Goal: Transaction & Acquisition: Purchase product/service

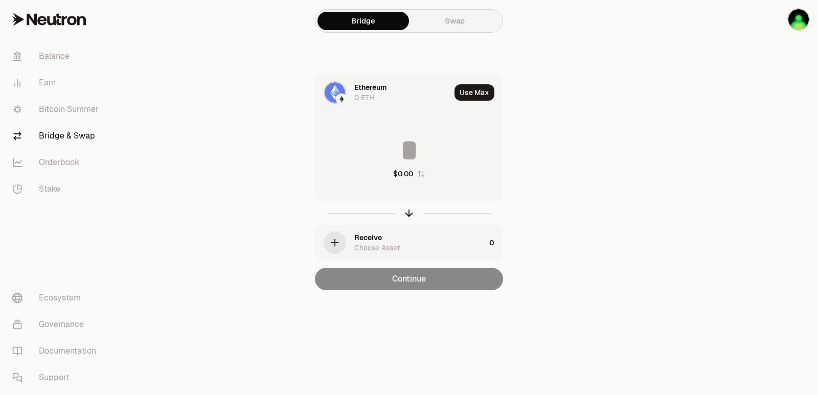
drag, startPoint x: 773, startPoint y: 126, endPoint x: 768, endPoint y: 94, distance: 32.1
click at [773, 126] on div at bounding box center [761, 165] width 115 height 331
click at [440, 21] on link "Swap" at bounding box center [455, 21] width 92 height 18
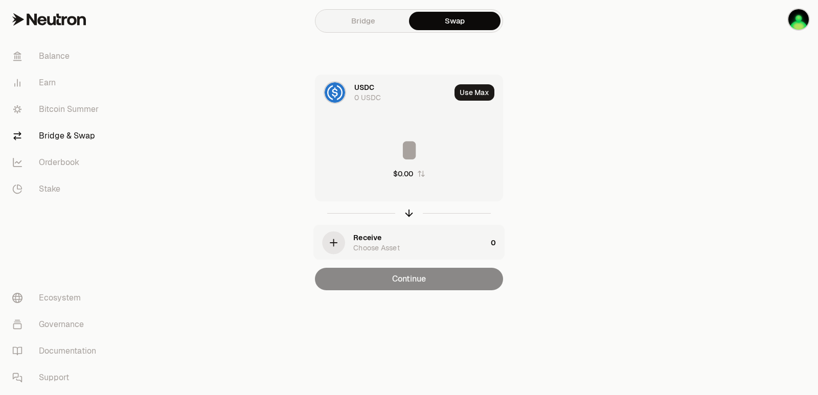
click at [382, 21] on link "Bridge" at bounding box center [364, 21] width 92 height 18
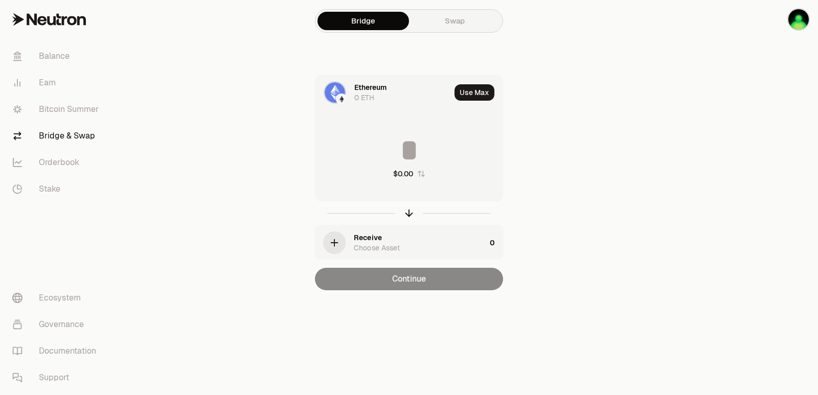
click at [368, 87] on div "Ethereum" at bounding box center [370, 87] width 32 height 10
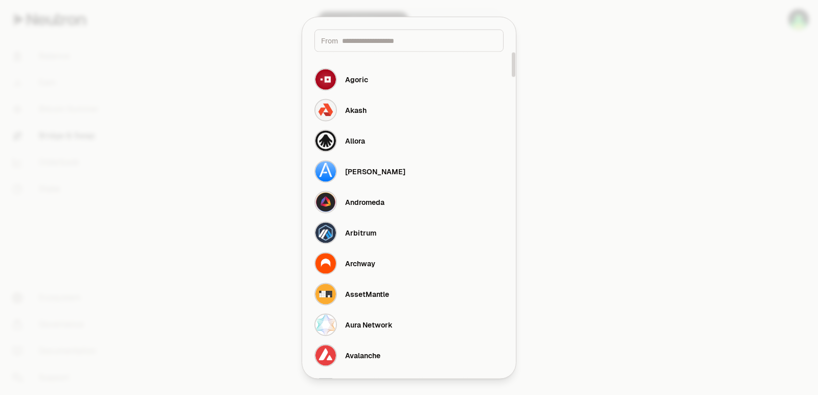
click at [373, 40] on input at bounding box center [419, 40] width 155 height 10
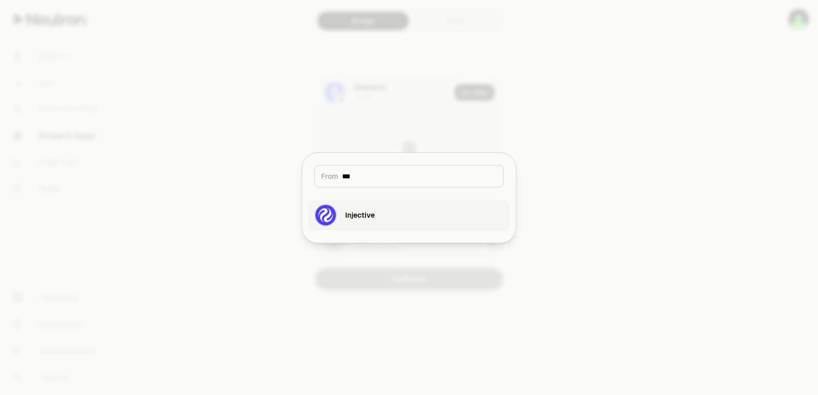
type input "***"
click at [381, 212] on button "Injective" at bounding box center [409, 215] width 202 height 31
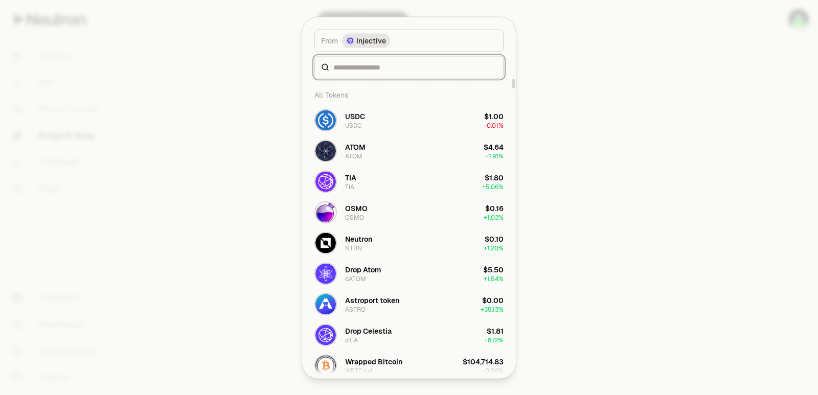
click at [370, 70] on input at bounding box center [416, 67] width 164 height 10
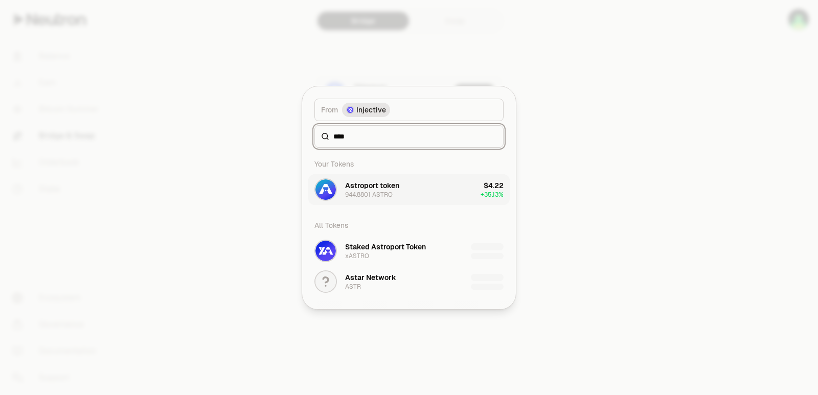
type input "****"
click at [397, 185] on div "Astroport token" at bounding box center [372, 186] width 54 height 10
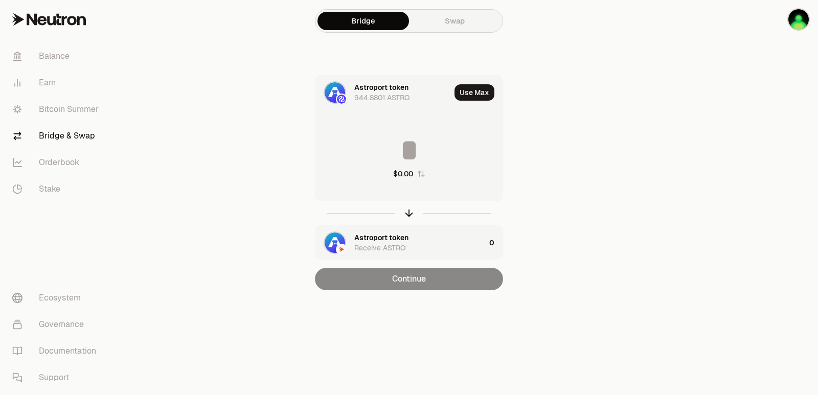
click at [401, 240] on div "Astroport token" at bounding box center [381, 238] width 54 height 10
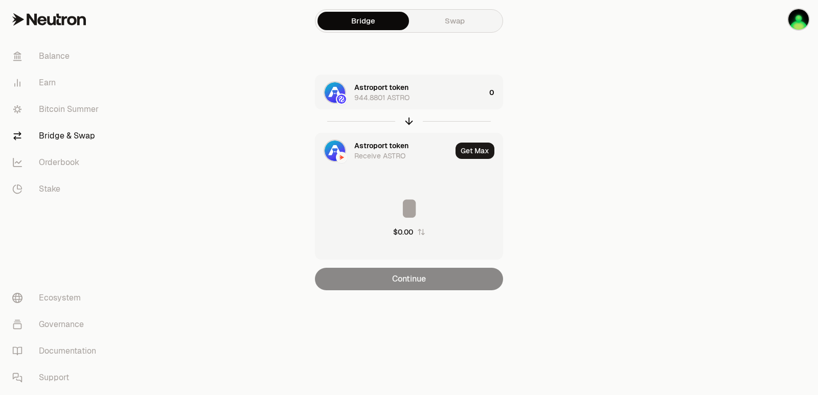
click at [369, 143] on div "Astroport token" at bounding box center [381, 146] width 54 height 10
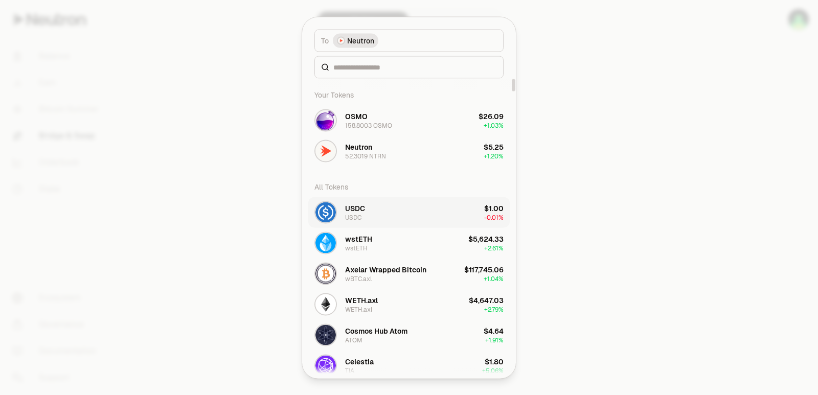
click at [375, 210] on button "USDC USDC $1.00 -0.01%" at bounding box center [409, 212] width 202 height 31
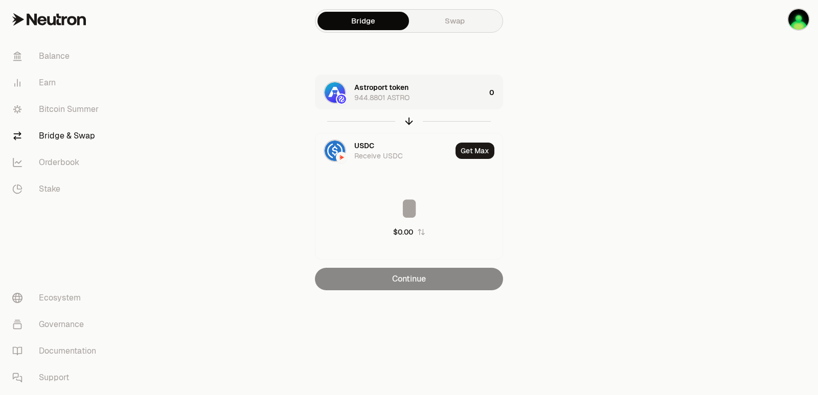
click at [454, 95] on div "Astroport token 944.8801 ASTRO" at bounding box center [419, 92] width 131 height 20
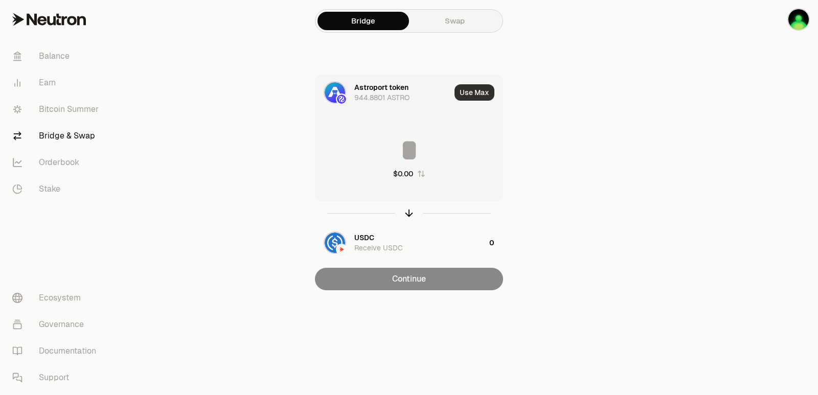
click at [475, 95] on button "Use Max" at bounding box center [475, 92] width 40 height 16
type input "**********"
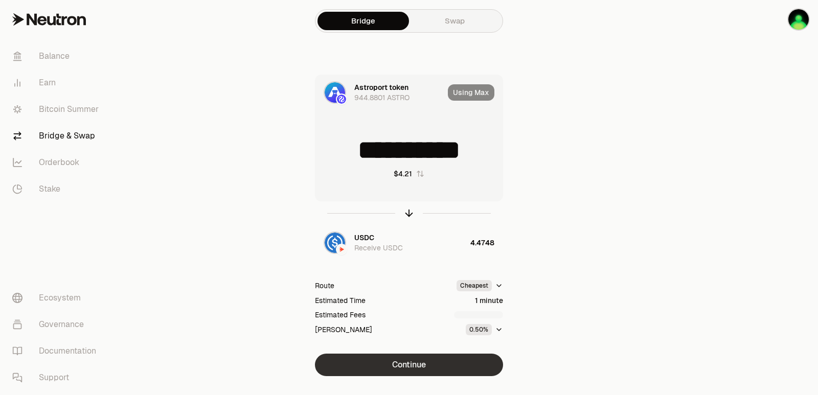
click at [406, 357] on button "Continue" at bounding box center [409, 365] width 188 height 23
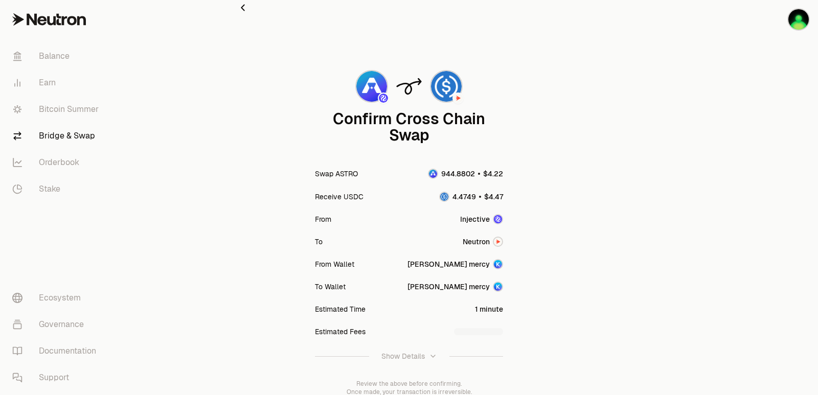
scroll to position [84, 0]
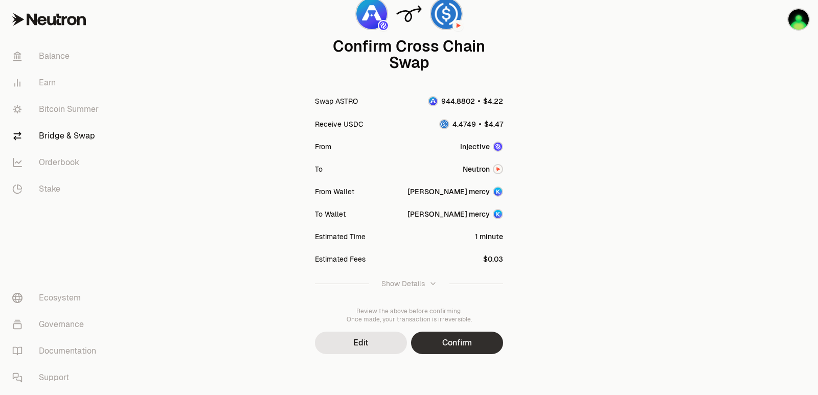
click at [429, 340] on button "Confirm" at bounding box center [457, 343] width 92 height 23
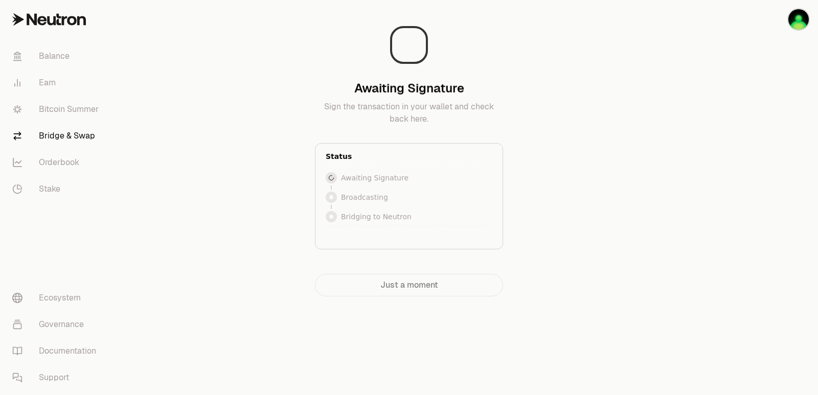
scroll to position [0, 0]
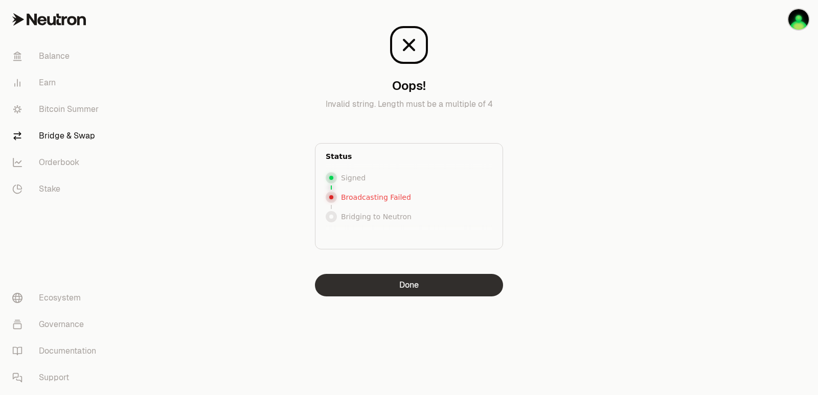
click at [425, 281] on button "Done" at bounding box center [409, 285] width 188 height 23
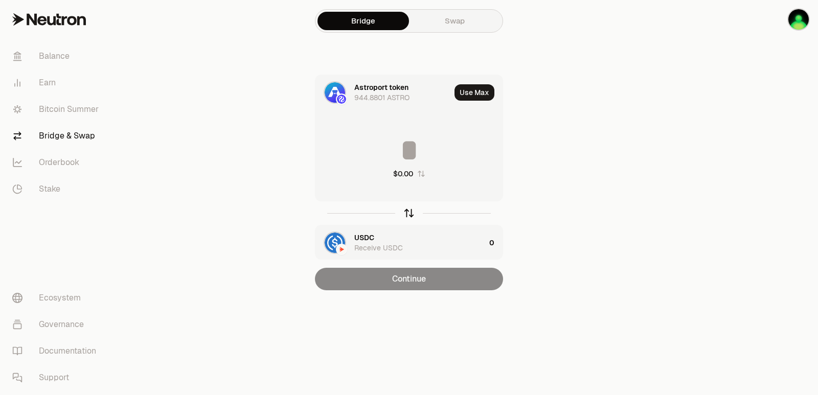
click at [408, 213] on icon "button" at bounding box center [409, 213] width 11 height 11
click at [392, 154] on input at bounding box center [409, 150] width 187 height 31
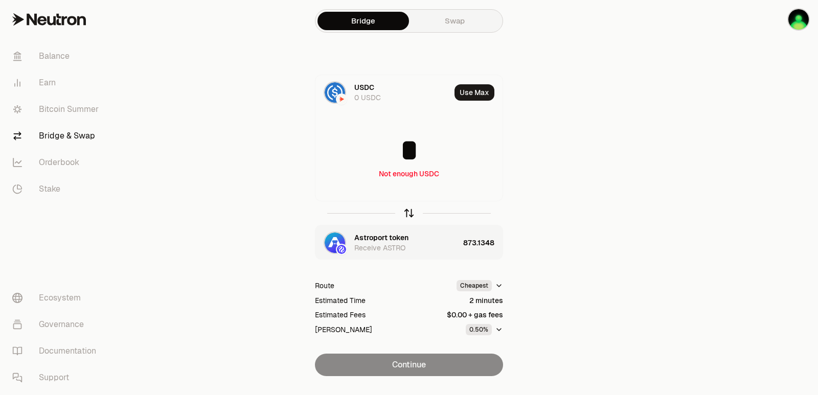
type input "*"
click at [410, 212] on icon "button" at bounding box center [409, 213] width 11 height 11
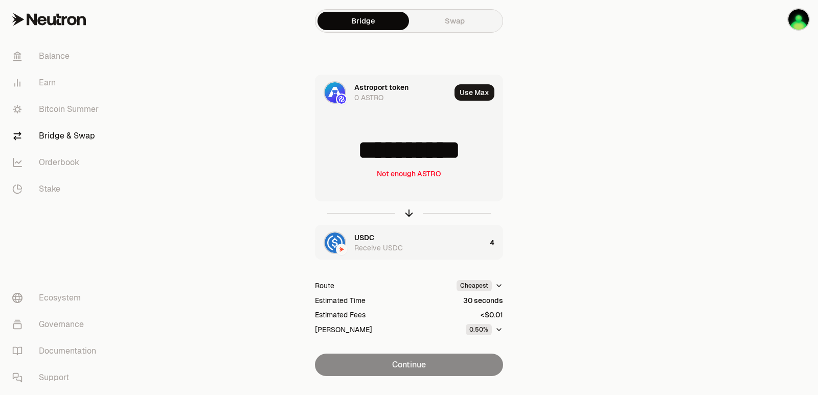
scroll to position [2, 0]
drag, startPoint x: 488, startPoint y: 154, endPoint x: 350, endPoint y: 156, distance: 138.6
click at [350, 156] on input "**********" at bounding box center [409, 150] width 187 height 31
type input "***"
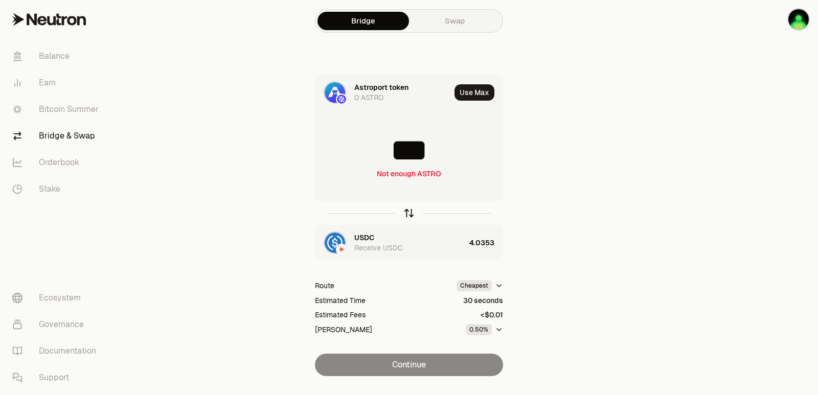
click at [409, 211] on icon "button" at bounding box center [409, 213] width 11 height 11
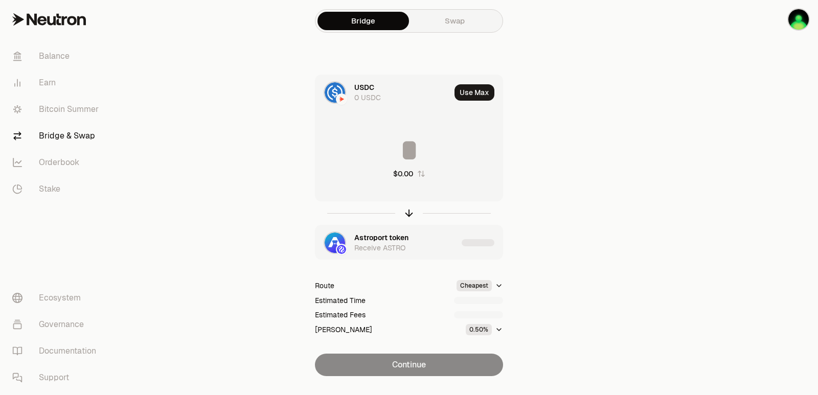
click at [386, 237] on div "Astroport token" at bounding box center [381, 238] width 54 height 10
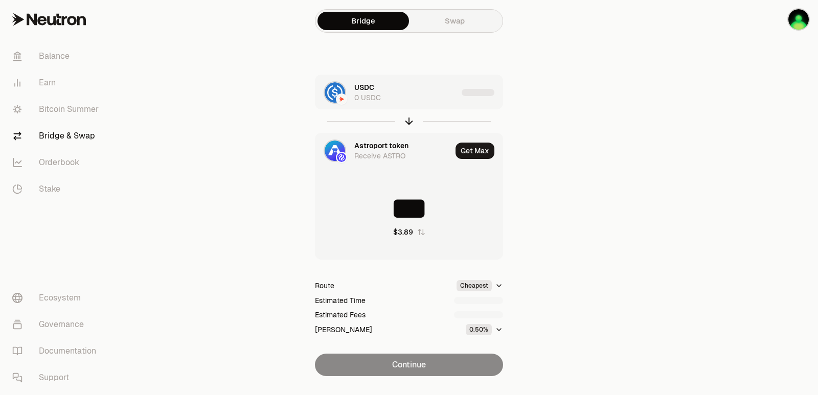
click at [368, 145] on div "Astroport token" at bounding box center [381, 146] width 54 height 10
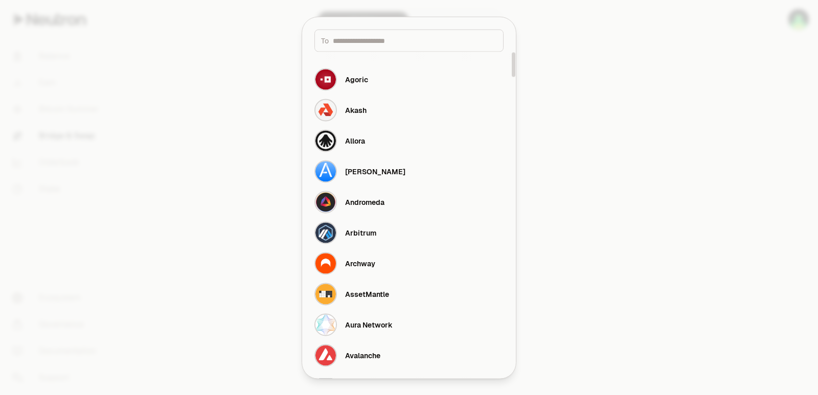
click at [360, 41] on input at bounding box center [415, 40] width 164 height 10
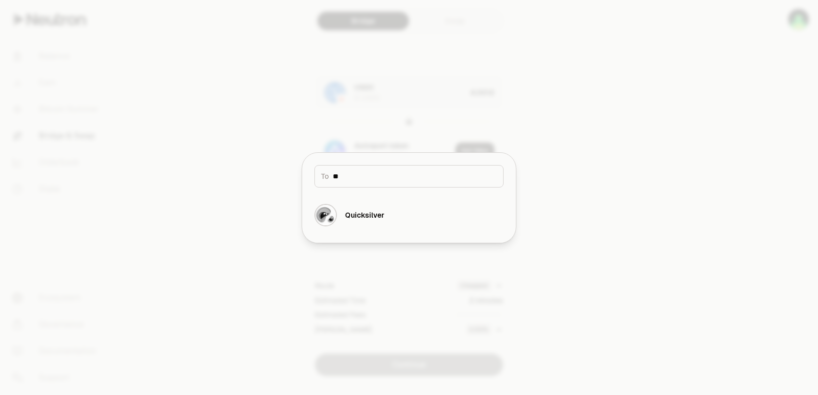
type input "*"
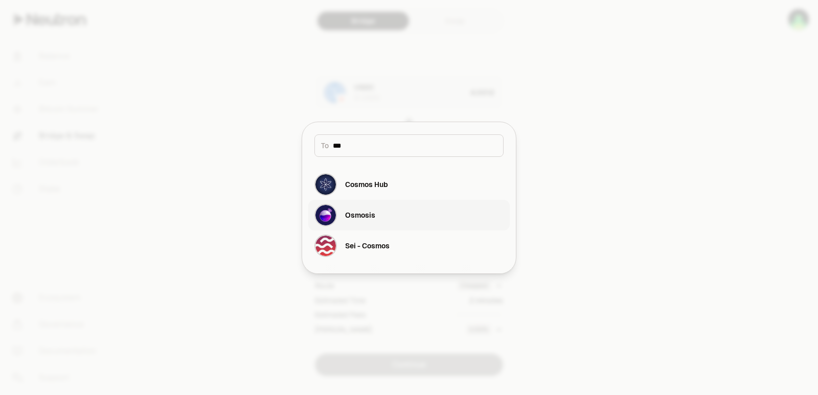
type input "***"
click at [419, 208] on button "Osmosis" at bounding box center [409, 215] width 202 height 31
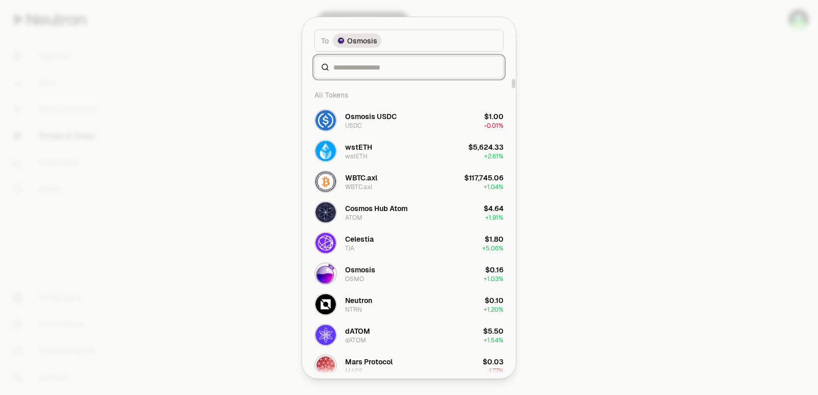
click at [362, 67] on input at bounding box center [416, 67] width 164 height 10
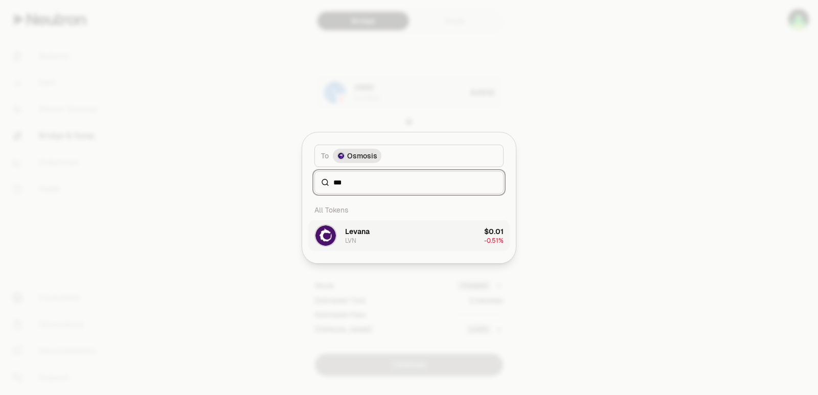
type input "***"
click at [364, 233] on div "Levana" at bounding box center [357, 232] width 25 height 10
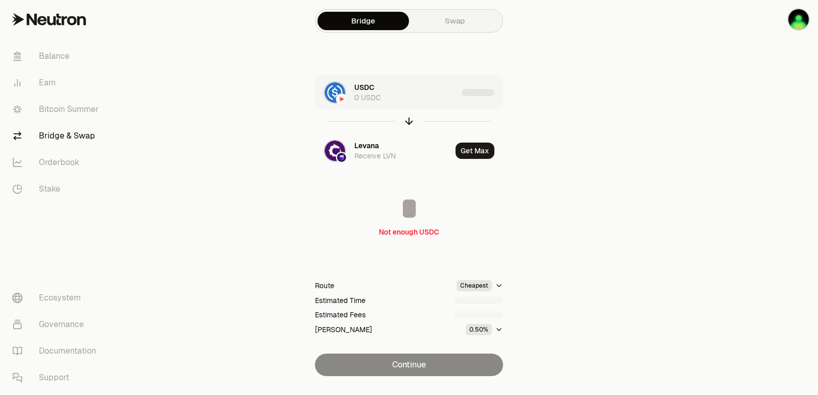
click at [426, 94] on div "USDC 0 USDC" at bounding box center [405, 92] width 103 height 20
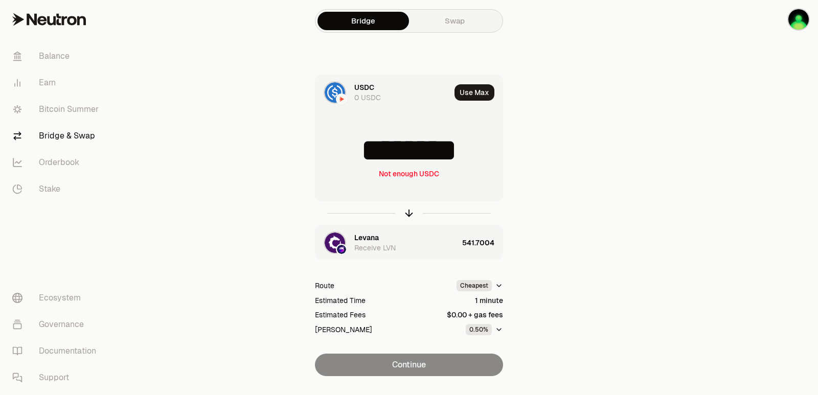
click at [360, 237] on div "Levana" at bounding box center [366, 238] width 25 height 10
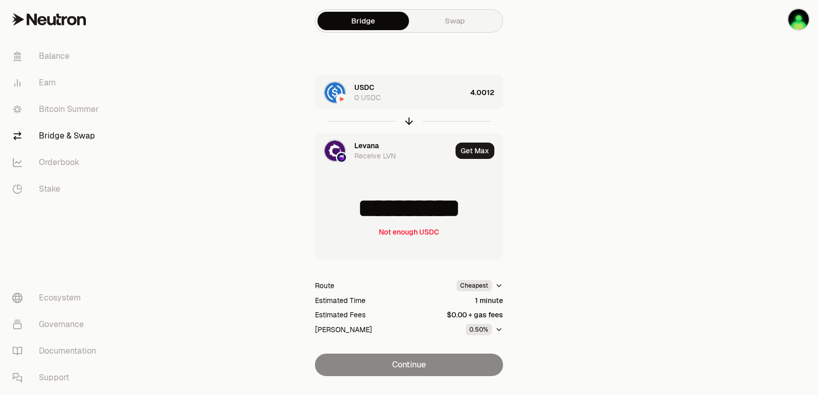
click at [392, 144] on div "Levana Receive LVN" at bounding box center [402, 151] width 97 height 20
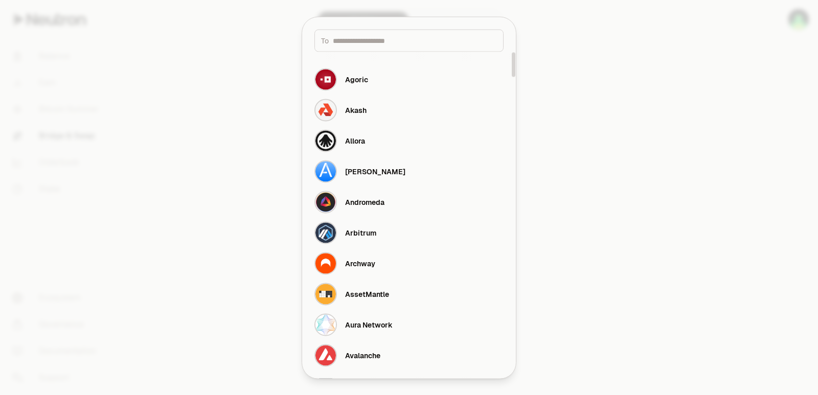
click at [360, 41] on input at bounding box center [415, 40] width 164 height 10
type input "*"
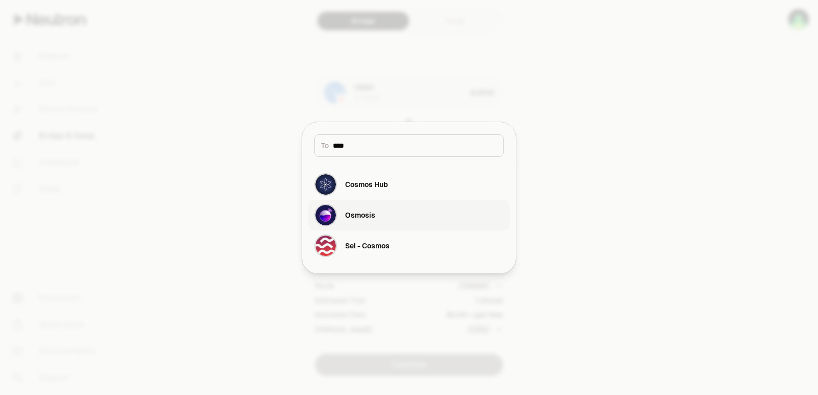
type input "****"
click at [361, 212] on div "Osmosis" at bounding box center [360, 215] width 30 height 10
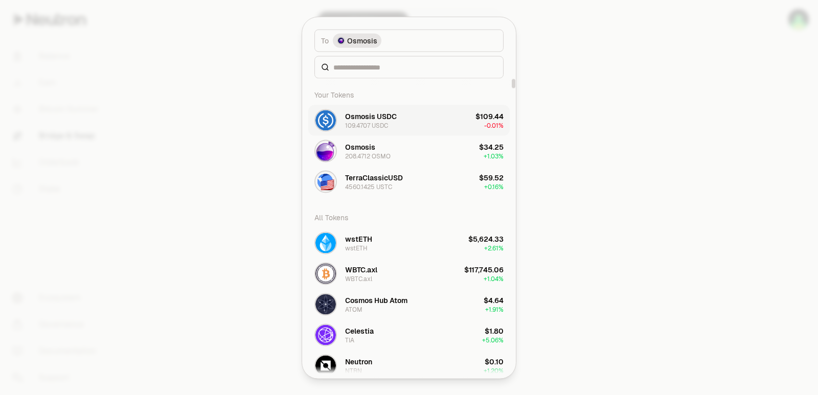
click at [371, 124] on div "109.4707 USDC" at bounding box center [366, 125] width 43 height 8
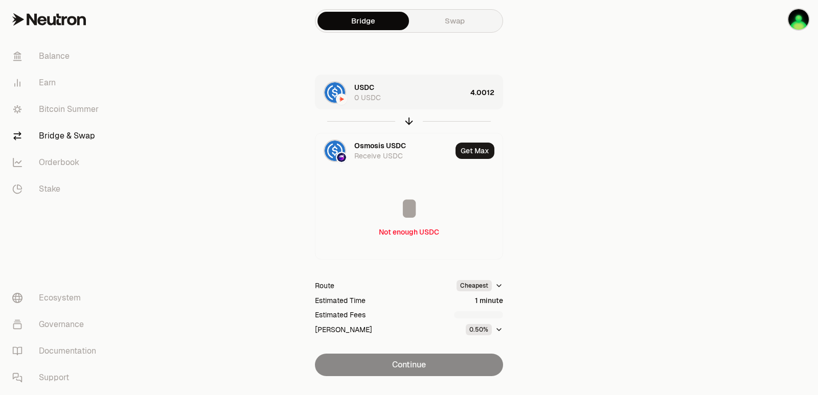
type input "********"
click at [406, 122] on icon "button" at bounding box center [409, 121] width 11 height 11
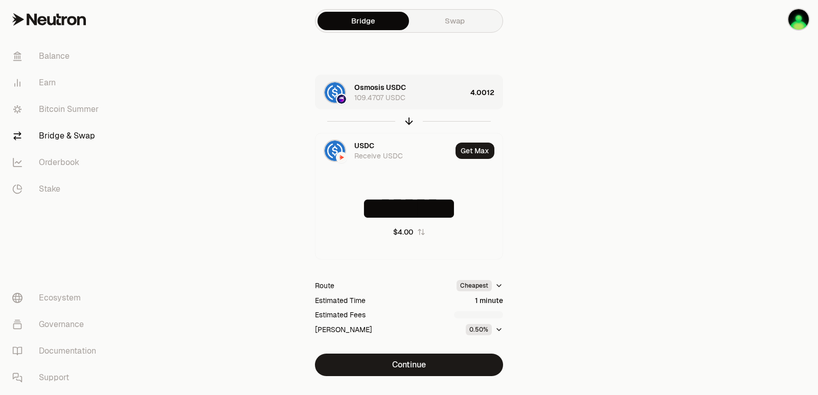
click at [426, 104] on div "Osmosis USDC 109.4707 USDC" at bounding box center [391, 92] width 151 height 35
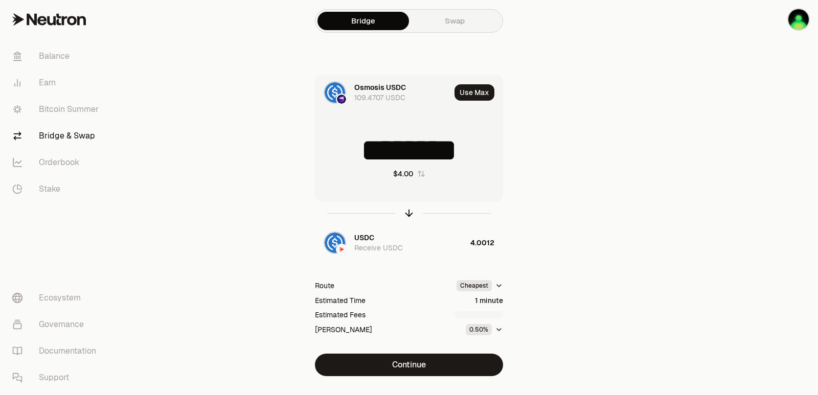
drag, startPoint x: 475, startPoint y: 147, endPoint x: 405, endPoint y: 149, distance: 70.6
click at [405, 149] on input "********" at bounding box center [409, 150] width 187 height 31
type input "****"
click at [373, 244] on div "Receive USDC" at bounding box center [378, 248] width 49 height 10
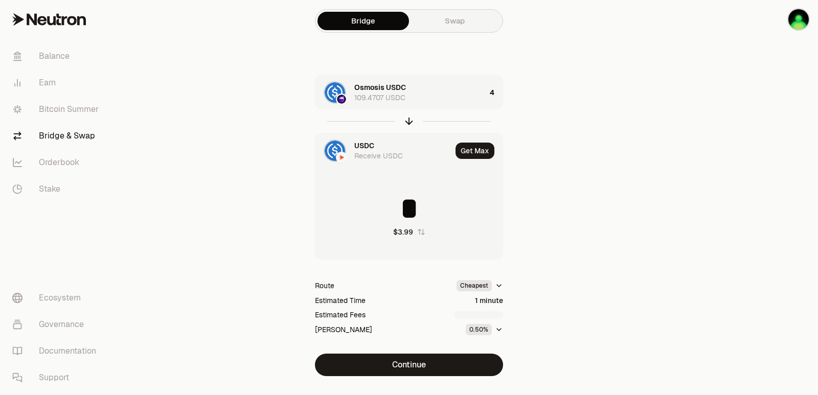
click at [364, 143] on div "USDC" at bounding box center [364, 146] width 20 height 10
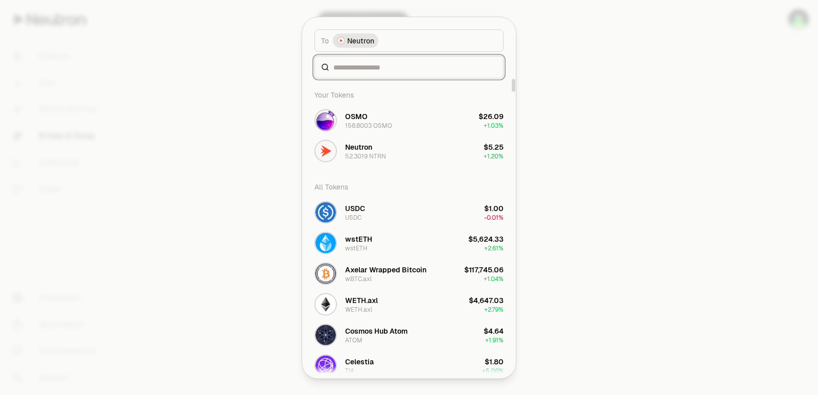
click at [387, 66] on input at bounding box center [416, 67] width 164 height 10
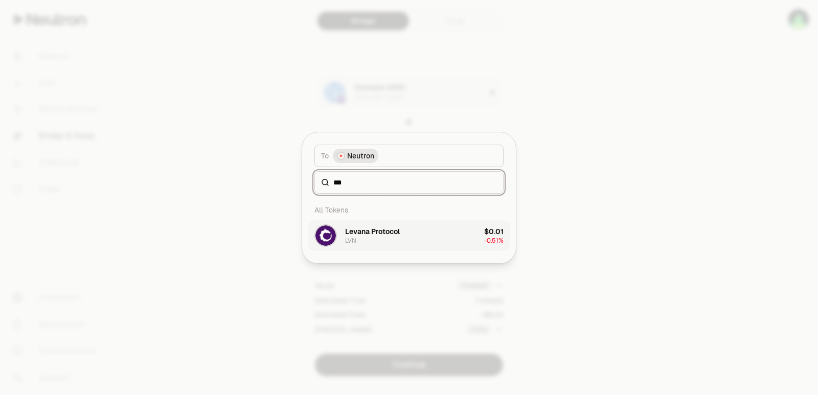
type input "***"
click at [356, 242] on div "LVN" at bounding box center [350, 241] width 11 height 8
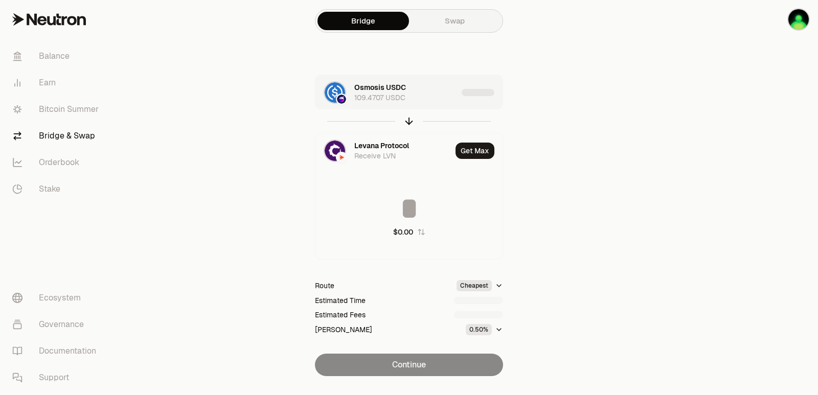
click at [419, 91] on div "Osmosis USDC 109.4707 USDC" at bounding box center [405, 92] width 103 height 20
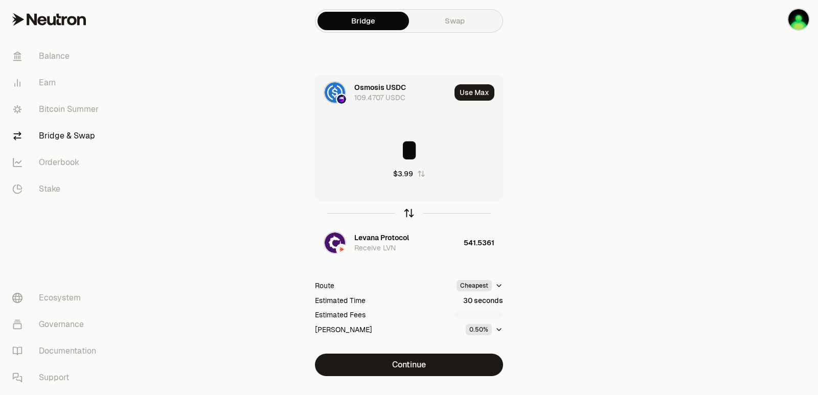
click at [406, 210] on icon "button" at bounding box center [409, 213] width 11 height 11
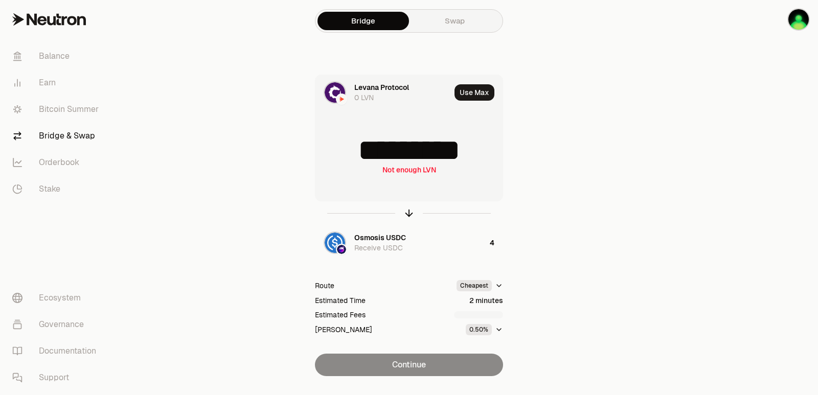
click at [392, 144] on input "*********" at bounding box center [409, 150] width 187 height 31
click at [407, 213] on icon "button" at bounding box center [409, 213] width 11 height 11
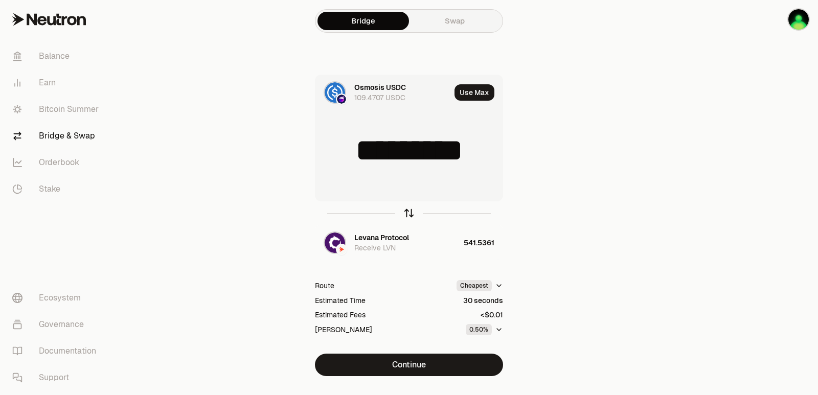
type input "*"
click at [384, 241] on div "Levana Protocol" at bounding box center [381, 238] width 55 height 10
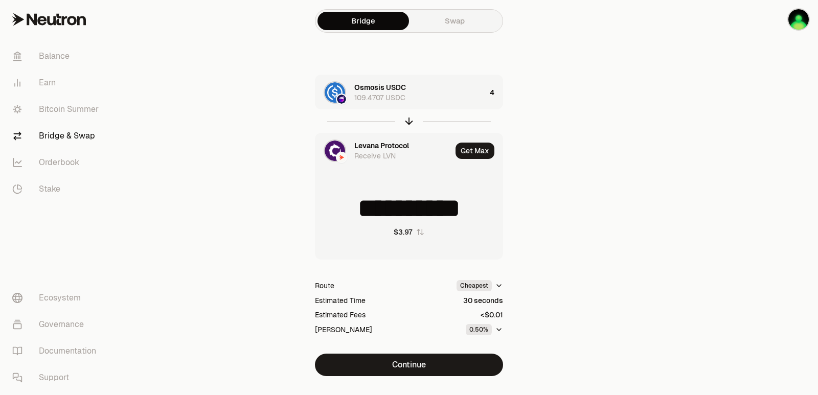
click at [380, 147] on div "Levana Protocol" at bounding box center [381, 146] width 55 height 10
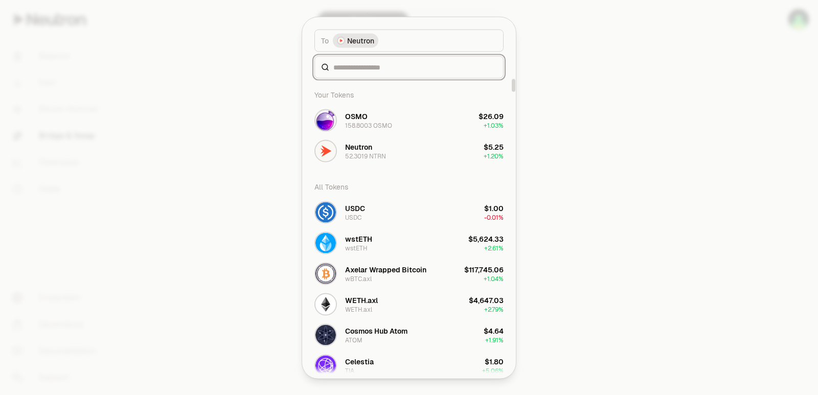
click at [370, 66] on input at bounding box center [416, 67] width 164 height 10
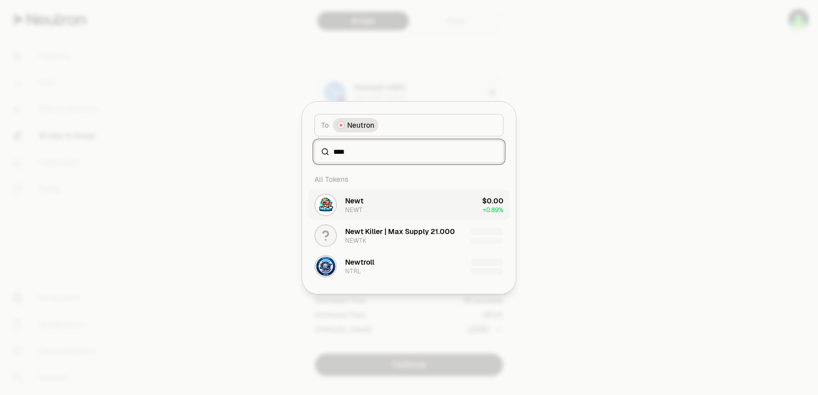
type input "****"
click at [393, 191] on button "Newt NEWT $0.00 + 0.89%" at bounding box center [409, 205] width 202 height 31
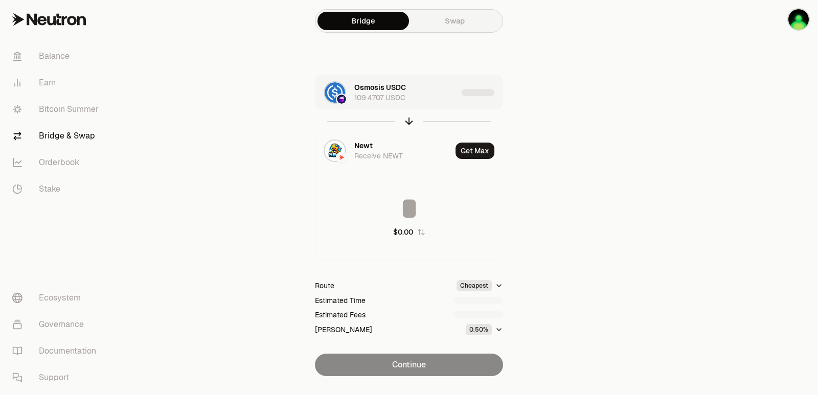
type input "**********"
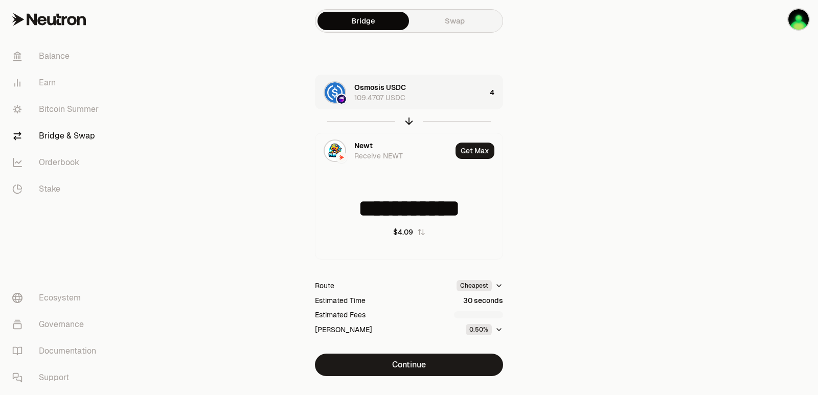
click at [442, 96] on div "Osmosis USDC 109.4707 USDC" at bounding box center [419, 92] width 131 height 20
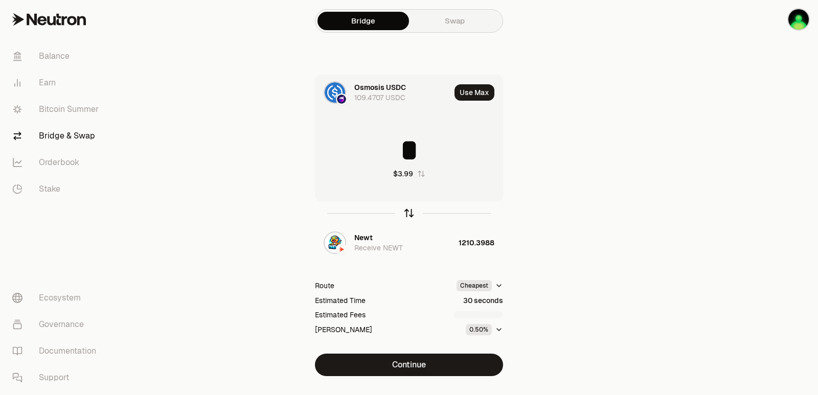
click at [409, 212] on icon "button" at bounding box center [409, 213] width 0 height 7
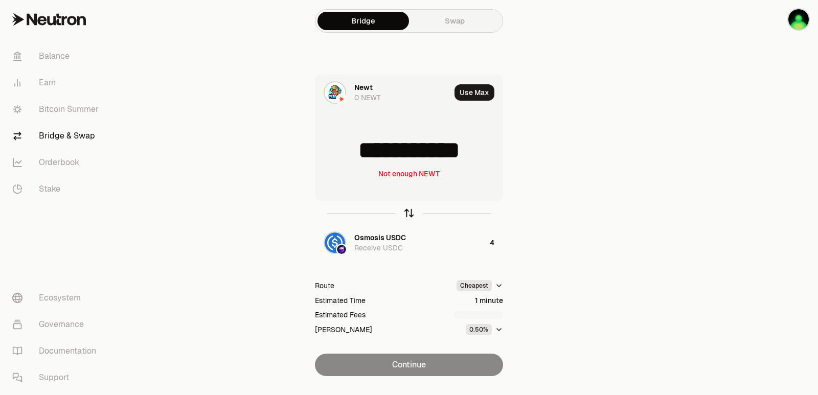
click at [409, 212] on icon "button" at bounding box center [409, 213] width 0 height 7
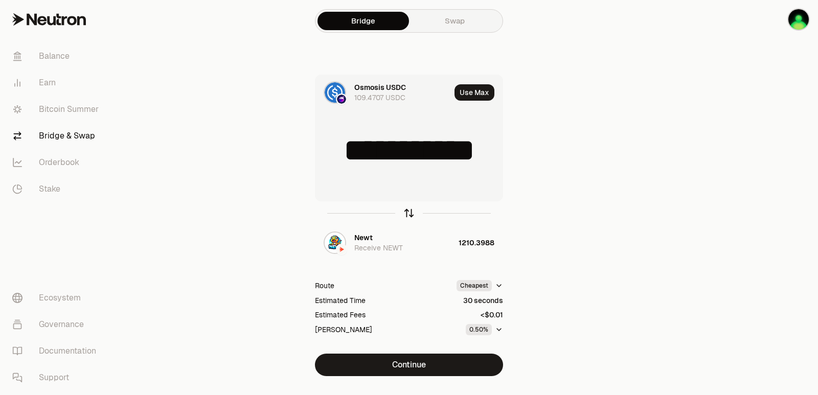
type input "*"
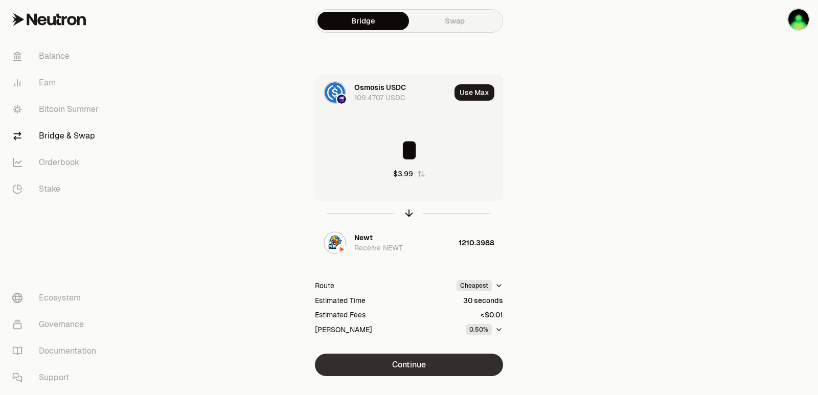
click at [413, 362] on button "Continue" at bounding box center [409, 365] width 188 height 23
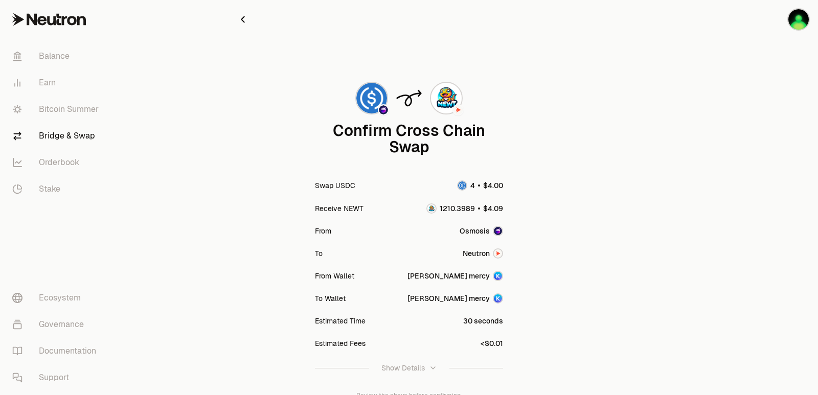
scroll to position [84, 0]
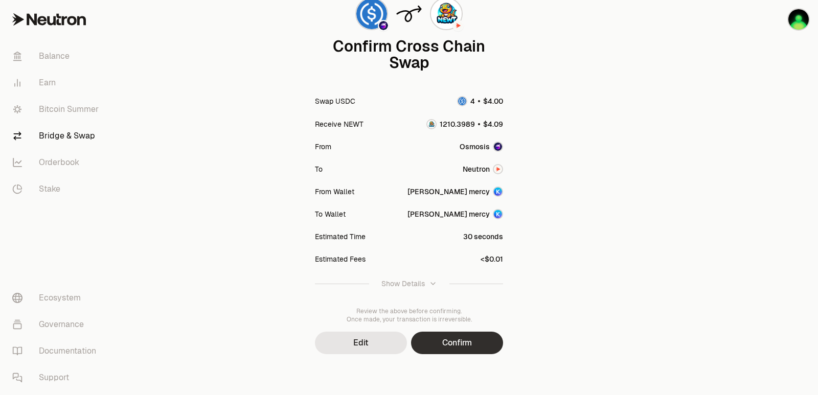
click at [454, 340] on button "Confirm" at bounding box center [457, 343] width 92 height 23
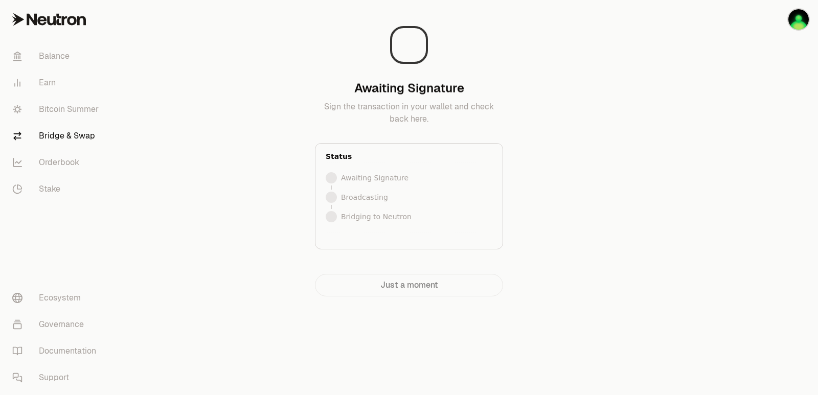
scroll to position [0, 0]
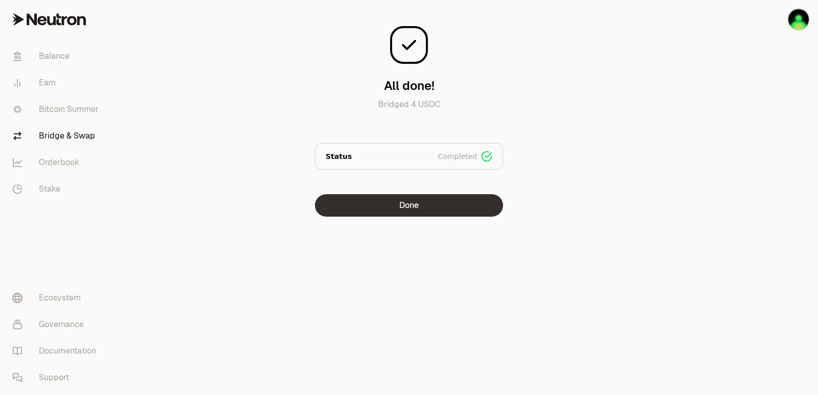
click at [430, 199] on button "Done" at bounding box center [409, 205] width 188 height 23
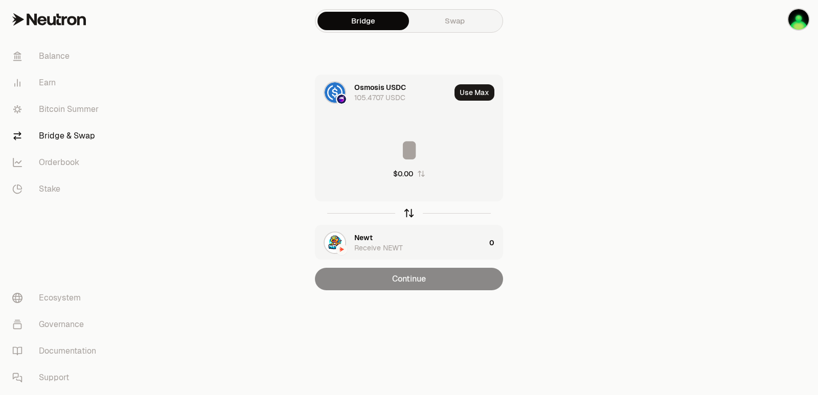
click at [411, 213] on icon "button" at bounding box center [409, 213] width 11 height 11
click at [471, 90] on button "Use Max" at bounding box center [475, 92] width 40 height 16
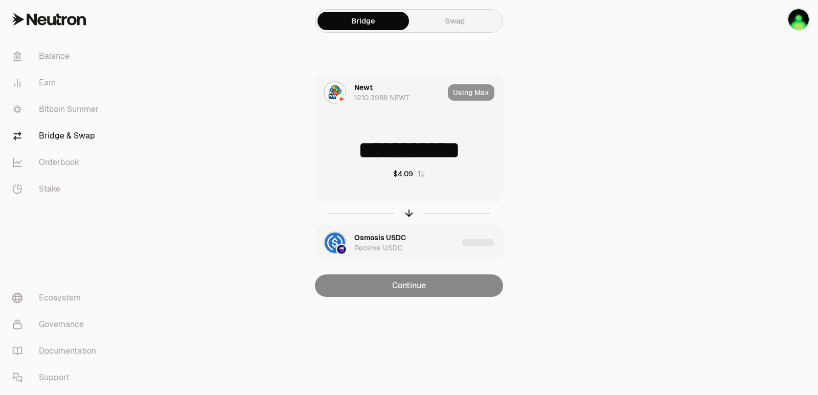
type input "**********"
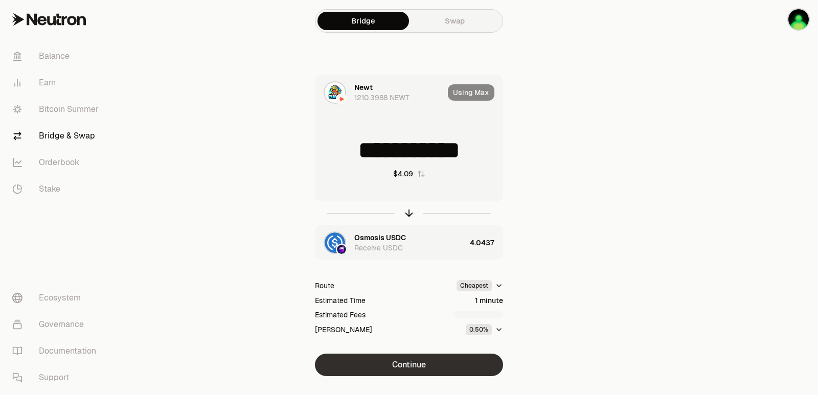
click at [406, 371] on button "Continue" at bounding box center [409, 365] width 188 height 23
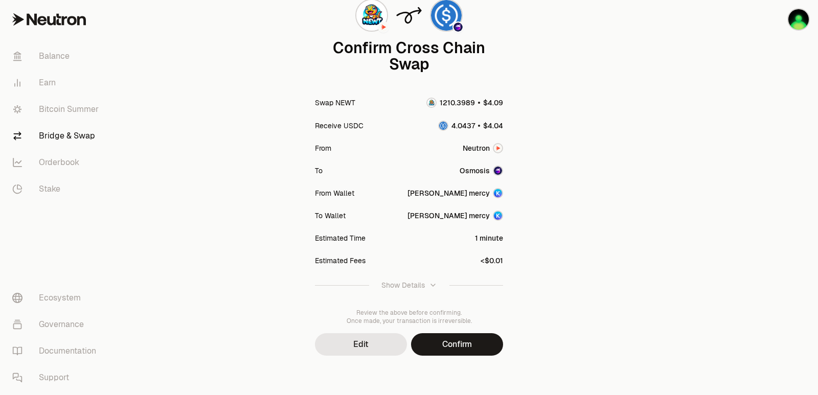
scroll to position [84, 0]
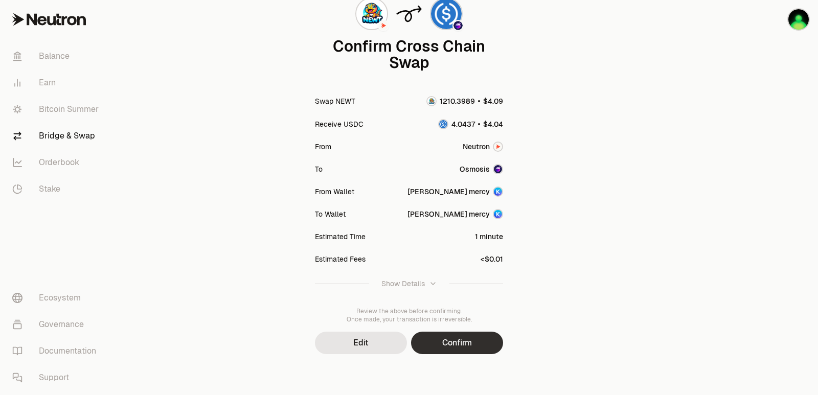
click at [447, 346] on button "Confirm" at bounding box center [457, 343] width 92 height 23
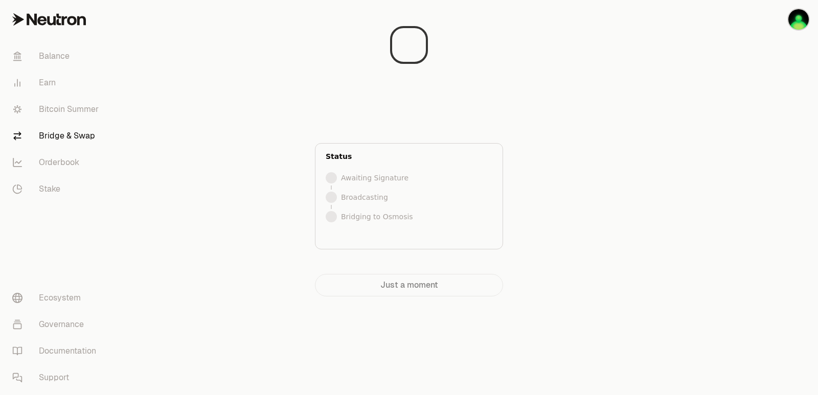
scroll to position [0, 0]
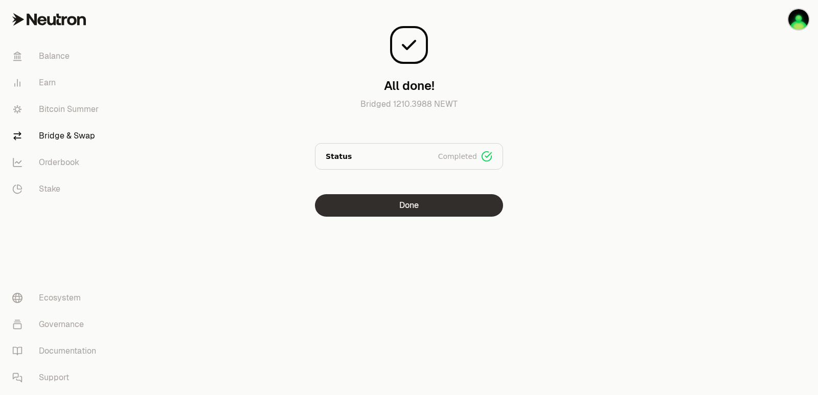
click at [418, 211] on button "Done" at bounding box center [409, 205] width 188 height 23
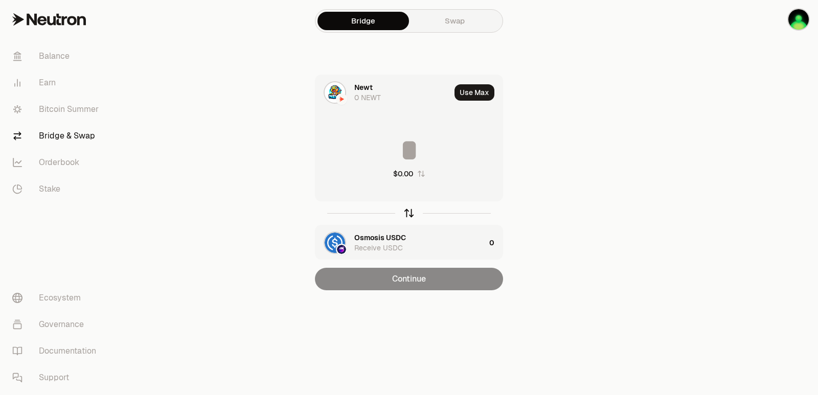
click at [412, 213] on icon "button" at bounding box center [409, 213] width 11 height 11
